Goal: Communication & Community: Answer question/provide support

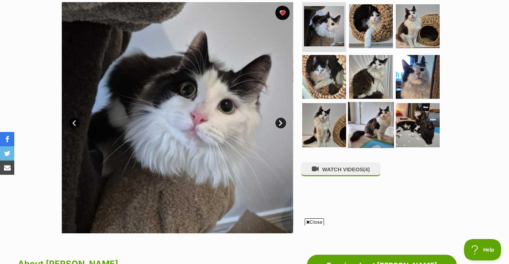
click at [358, 123] on img at bounding box center [371, 125] width 46 height 46
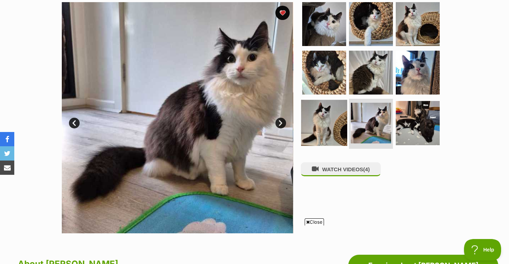
click at [315, 133] on img at bounding box center [324, 123] width 46 height 46
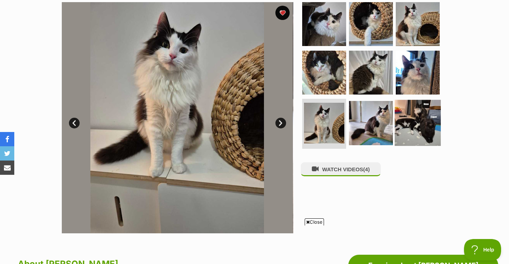
click at [415, 115] on img at bounding box center [417, 123] width 46 height 46
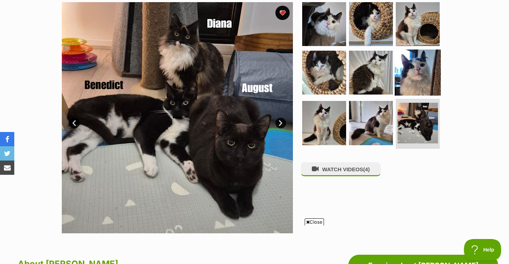
click at [414, 68] on img at bounding box center [417, 72] width 46 height 46
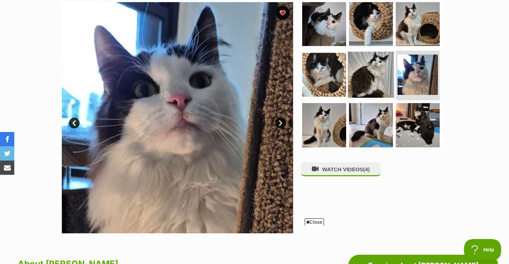
click at [369, 74] on img at bounding box center [371, 74] width 46 height 46
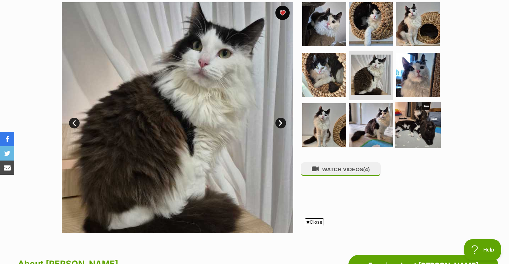
click at [401, 122] on img at bounding box center [417, 125] width 46 height 46
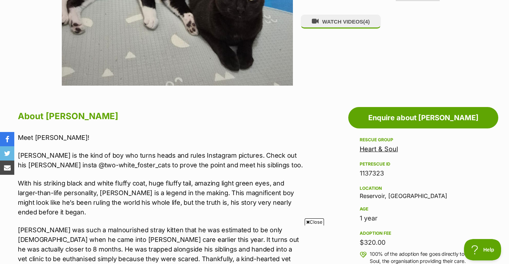
scroll to position [296, 0]
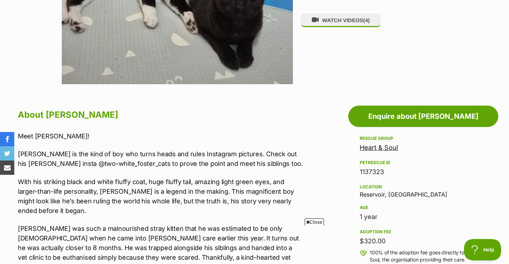
click at [375, 149] on link "Heart & Soul" at bounding box center [378, 147] width 38 height 7
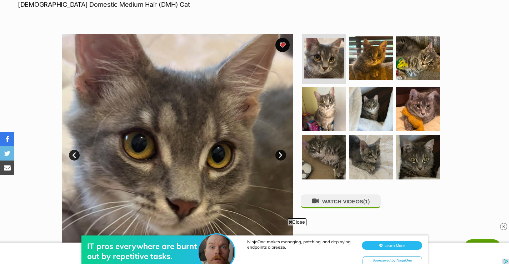
scroll to position [114, 0]
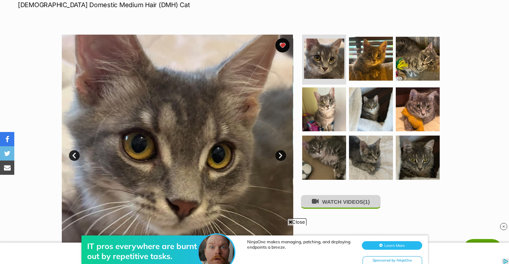
click at [350, 204] on button "WATCH VIDEOS (1)" at bounding box center [341, 202] width 80 height 14
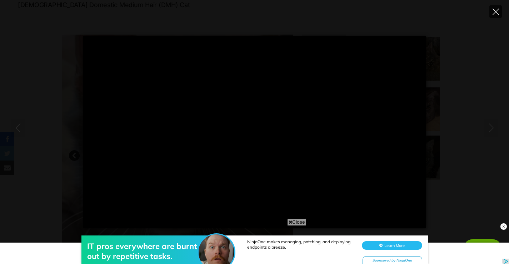
click at [495, 8] on button "Close" at bounding box center [495, 11] width 12 height 12
type input "22.38"
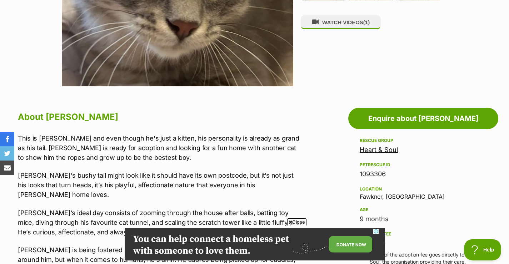
scroll to position [0, 0]
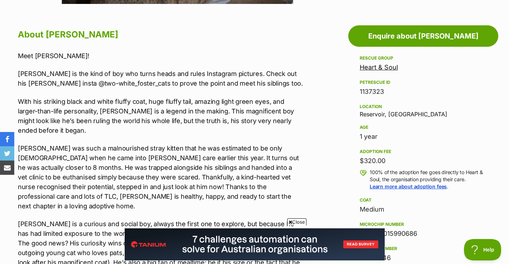
drag, startPoint x: 387, startPoint y: 161, endPoint x: 364, endPoint y: 163, distance: 22.6
click at [364, 163] on div "$320.00" at bounding box center [422, 161] width 127 height 10
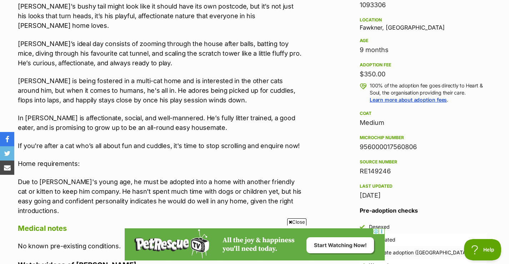
scroll to position [464, 0]
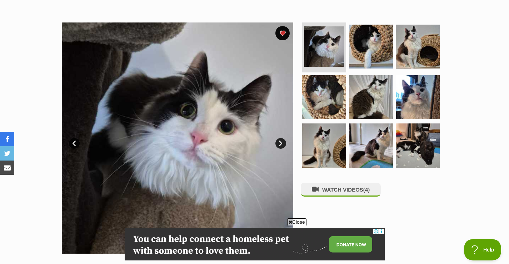
scroll to position [126, 0]
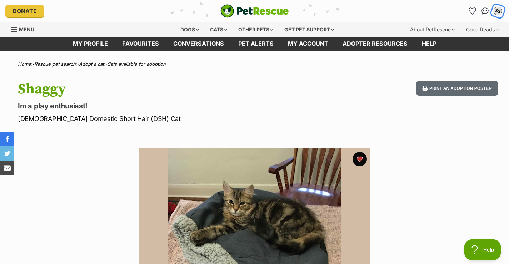
click at [496, 8] on div "SS" at bounding box center [497, 11] width 11 height 11
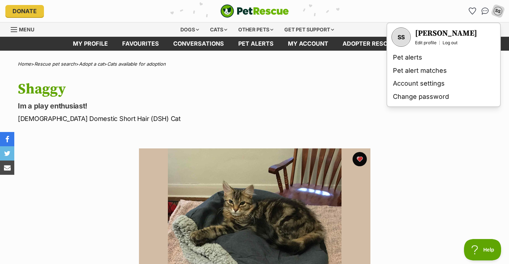
click at [440, 166] on section "Available 1 of 1 images Next Prev 1" at bounding box center [254, 259] width 407 height 242
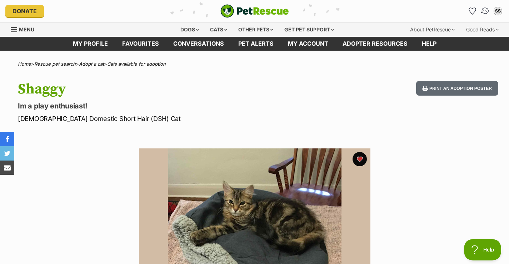
click at [485, 13] on img "Conversations" at bounding box center [485, 10] width 10 height 9
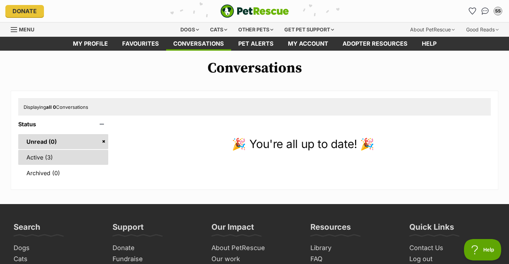
click at [66, 155] on link "Active (3)" at bounding box center [63, 157] width 90 height 15
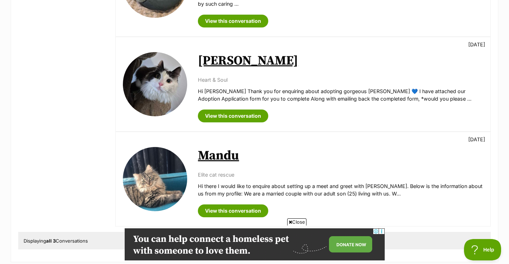
scroll to position [188, 0]
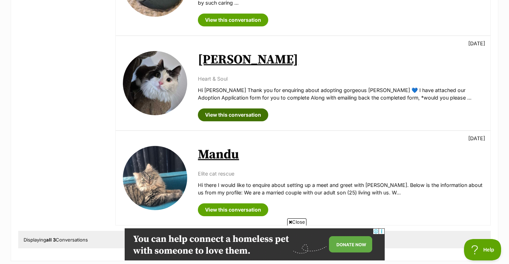
click at [252, 109] on link "View this conversation" at bounding box center [233, 115] width 70 height 13
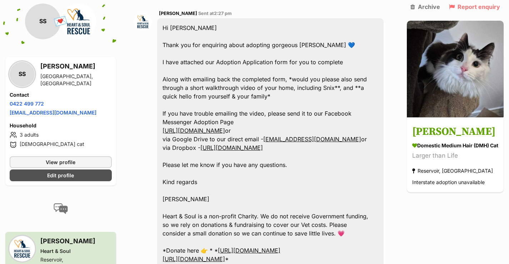
scroll to position [410, 0]
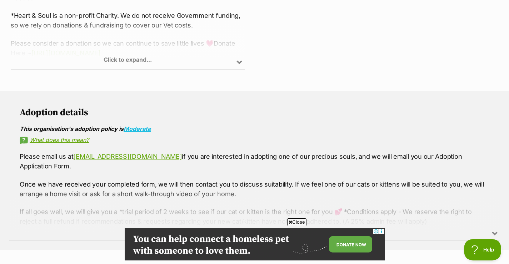
scroll to position [453, 0]
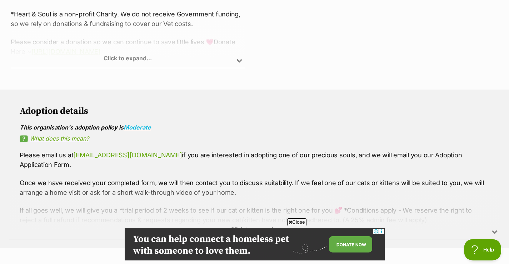
click at [83, 137] on link "What does this mean?" at bounding box center [254, 138] width 469 height 6
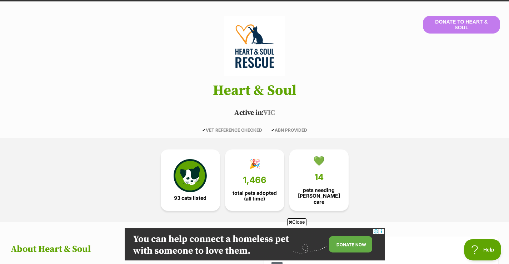
scroll to position [0, 0]
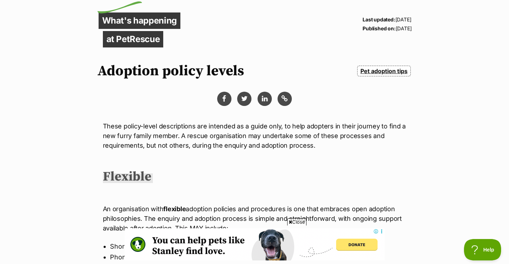
scroll to position [52, 0]
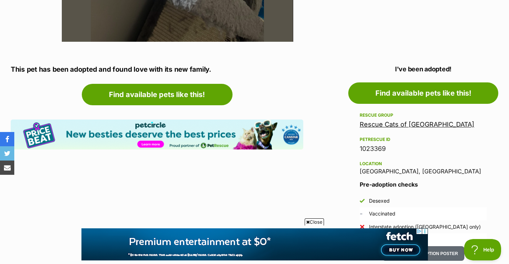
scroll to position [348, 0]
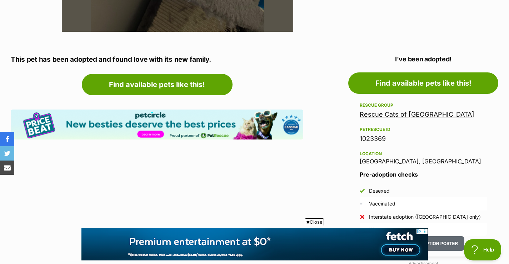
click at [406, 115] on link "Rescue Cats of [GEOGRAPHIC_DATA]" at bounding box center [416, 114] width 115 height 7
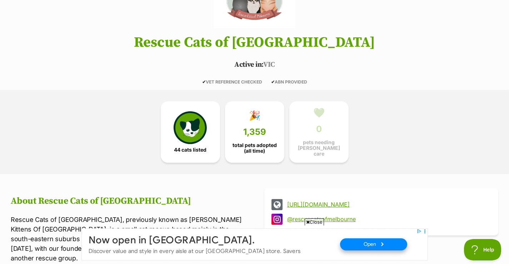
scroll to position [95, 0]
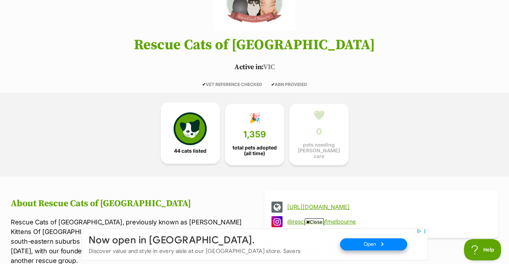
click at [205, 141] on img at bounding box center [189, 128] width 33 height 33
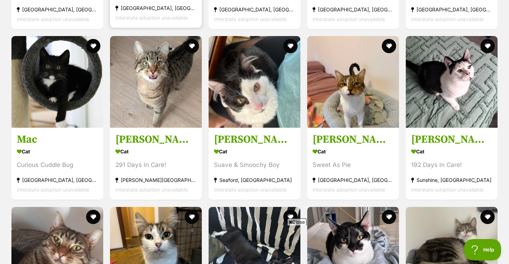
scroll to position [979, 0]
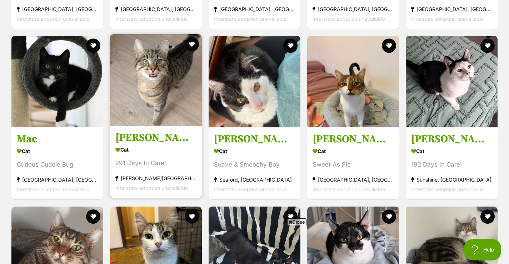
click at [131, 97] on img at bounding box center [156, 80] width 92 height 92
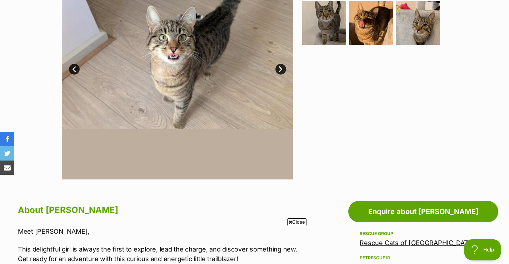
scroll to position [199, 0]
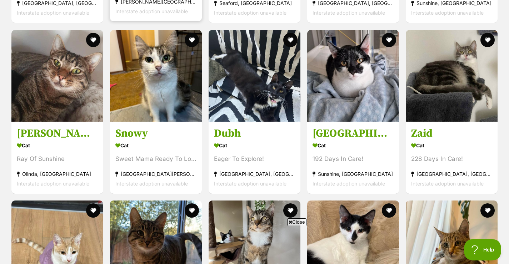
scroll to position [1156, 0]
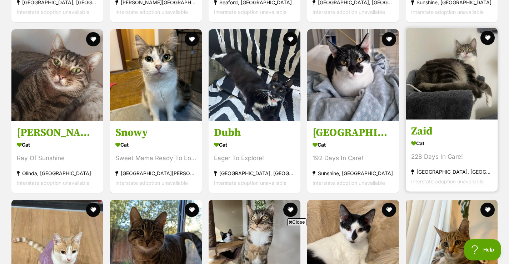
click at [420, 125] on h3 "Zaid" at bounding box center [451, 132] width 81 height 14
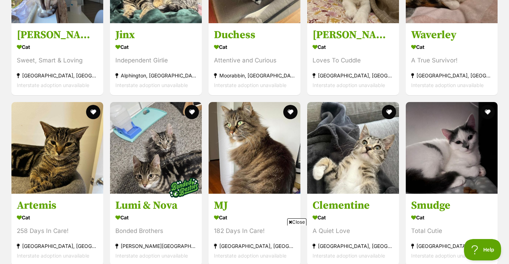
scroll to position [1767, 0]
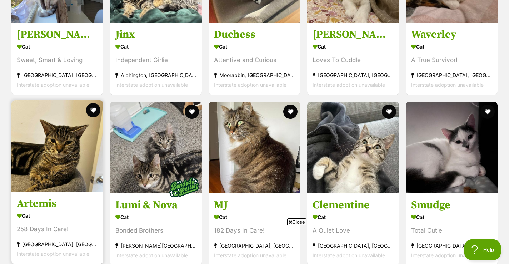
click at [55, 147] on img at bounding box center [57, 146] width 92 height 92
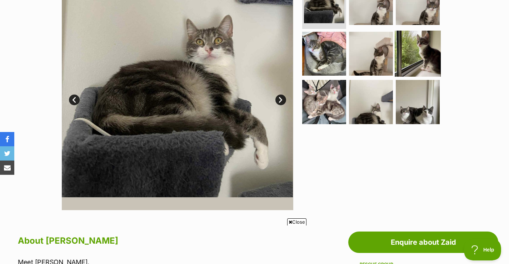
click at [409, 54] on img at bounding box center [417, 53] width 46 height 46
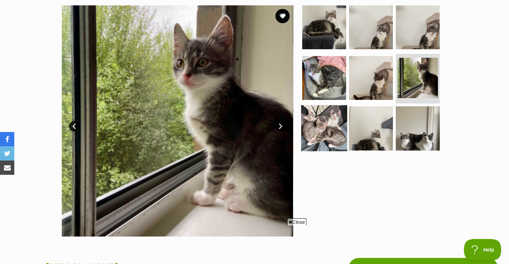
scroll to position [142, 0]
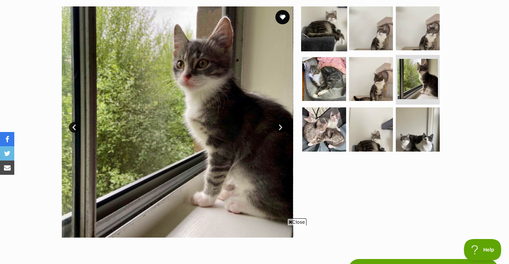
click at [331, 41] on img at bounding box center [324, 28] width 46 height 46
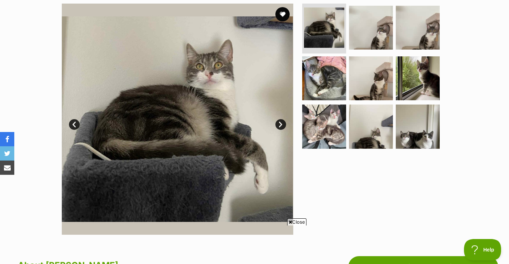
scroll to position [139, 0]
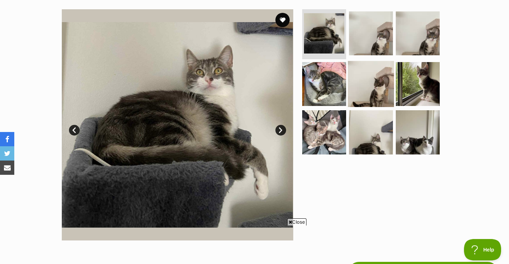
click at [361, 86] on img at bounding box center [371, 84] width 46 height 46
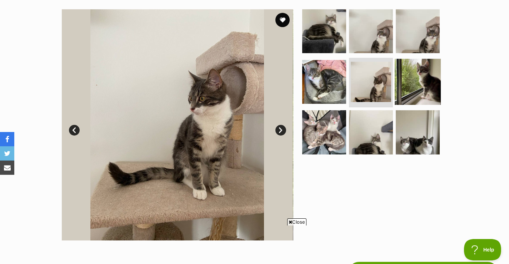
click at [408, 81] on img at bounding box center [417, 82] width 46 height 46
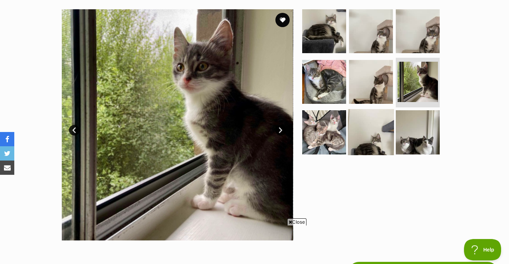
click at [365, 124] on img at bounding box center [371, 132] width 46 height 46
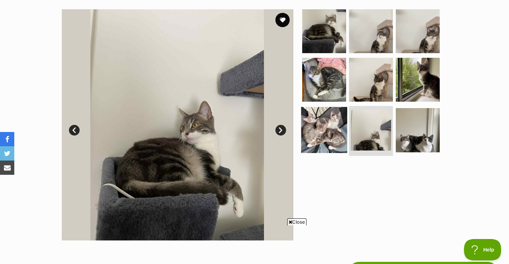
click at [323, 134] on img at bounding box center [324, 130] width 46 height 46
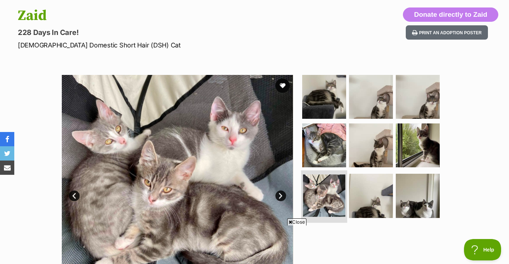
scroll to position [82, 0]
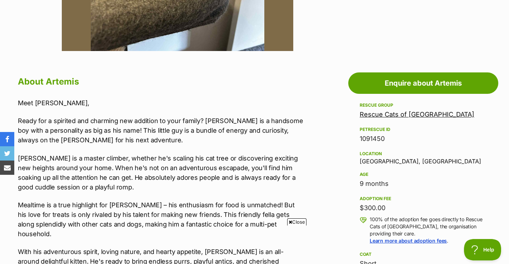
scroll to position [325, 0]
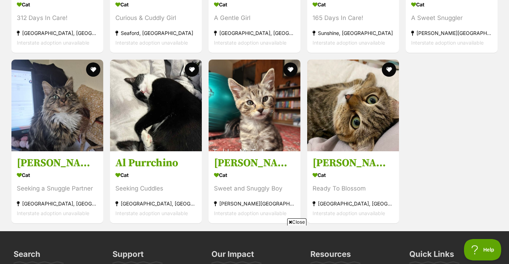
scroll to position [2155, 0]
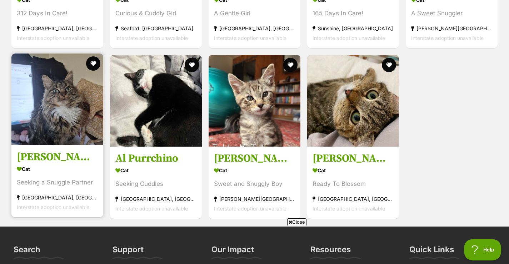
click at [76, 112] on img at bounding box center [57, 100] width 92 height 92
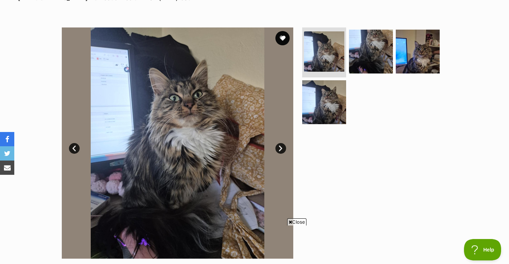
scroll to position [119, 0]
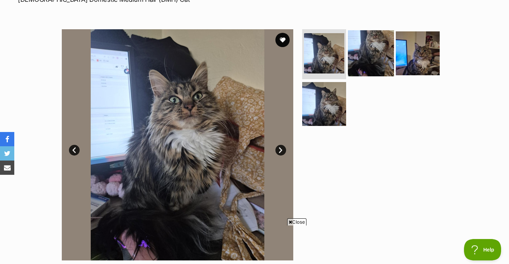
click at [361, 56] on img at bounding box center [371, 53] width 46 height 46
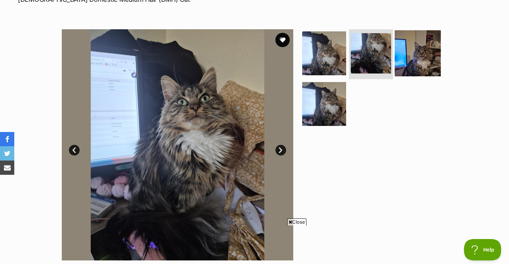
click at [430, 57] on img at bounding box center [417, 53] width 46 height 46
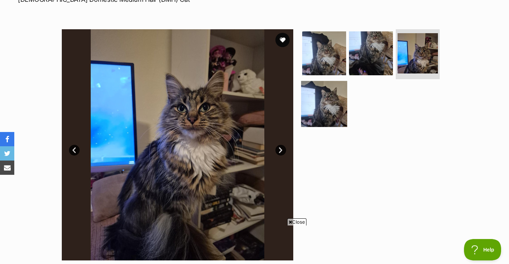
click at [334, 112] on img at bounding box center [324, 104] width 46 height 46
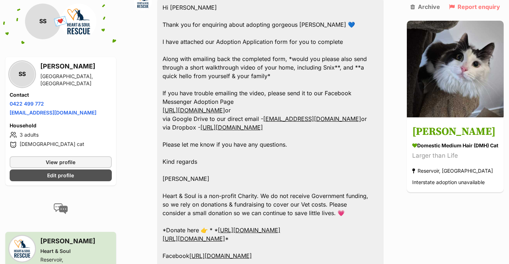
scroll to position [429, 0]
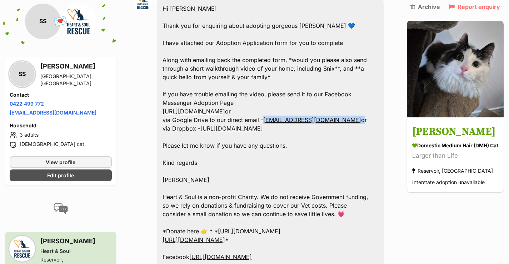
drag, startPoint x: 377, startPoint y: 101, endPoint x: 263, endPoint y: 105, distance: 113.6
click at [263, 105] on div "Hi [PERSON_NAME] Thank you for enquiring about adopting gorgeous [PERSON_NAME] …" at bounding box center [270, 150] width 226 height 302
click at [256, 125] on link "[URL][DOMAIN_NAME]" at bounding box center [231, 128] width 62 height 7
copy div "[EMAIL_ADDRESS][DOMAIN_NAME]"
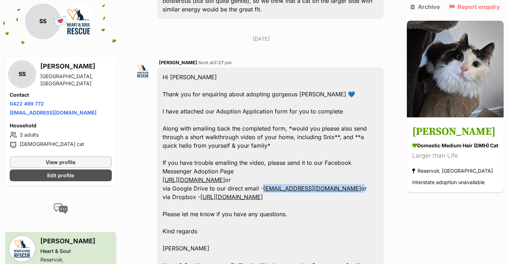
scroll to position [356, 0]
